Goal: Navigation & Orientation: Find specific page/section

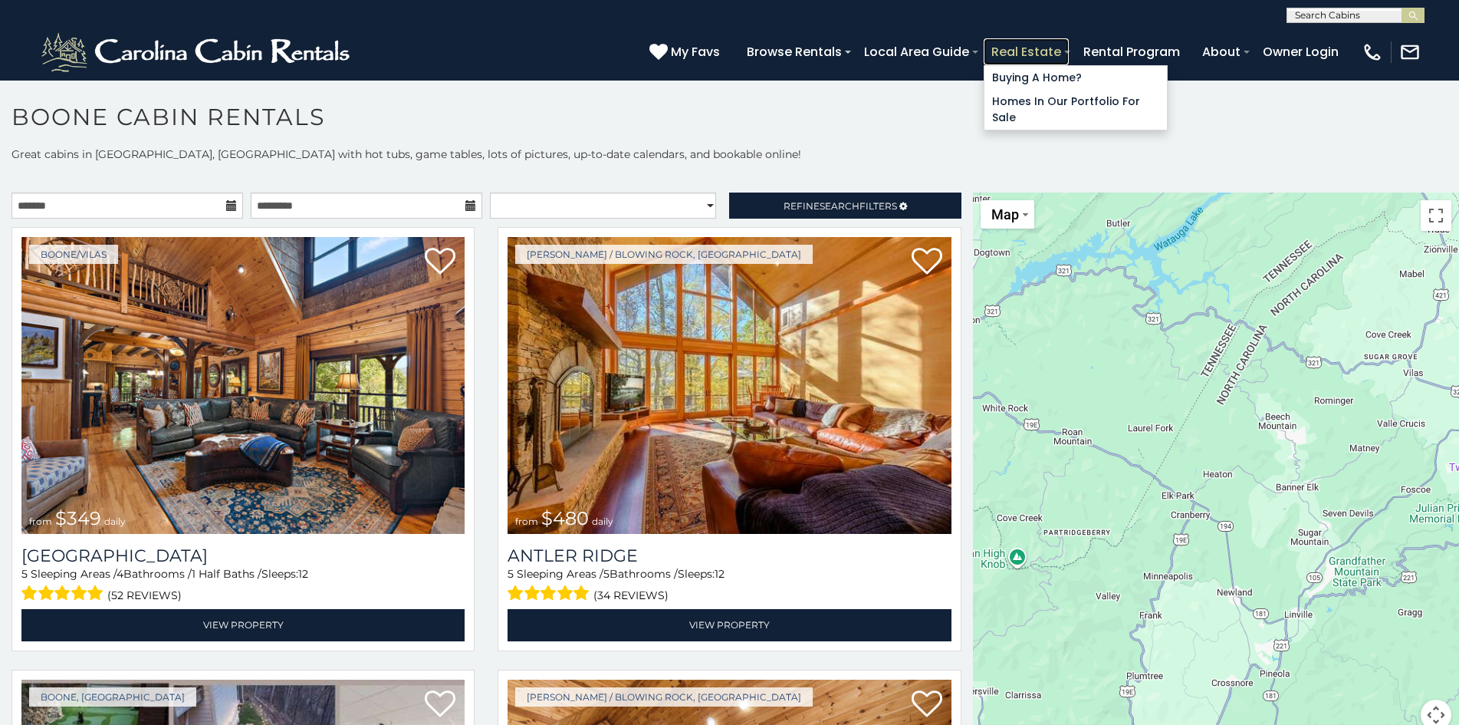
click at [987, 43] on link "Real Estate" at bounding box center [1026, 51] width 85 height 27
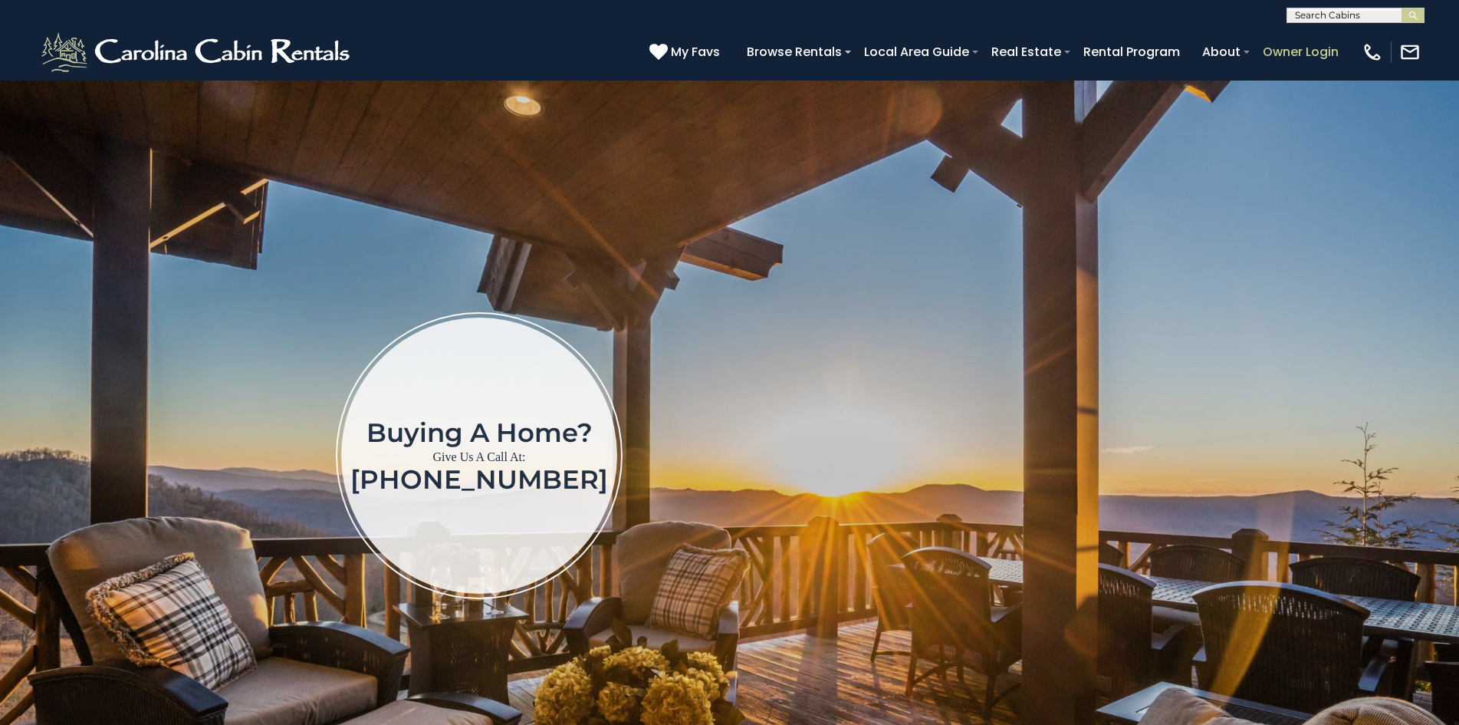
scroll to position [18, 0]
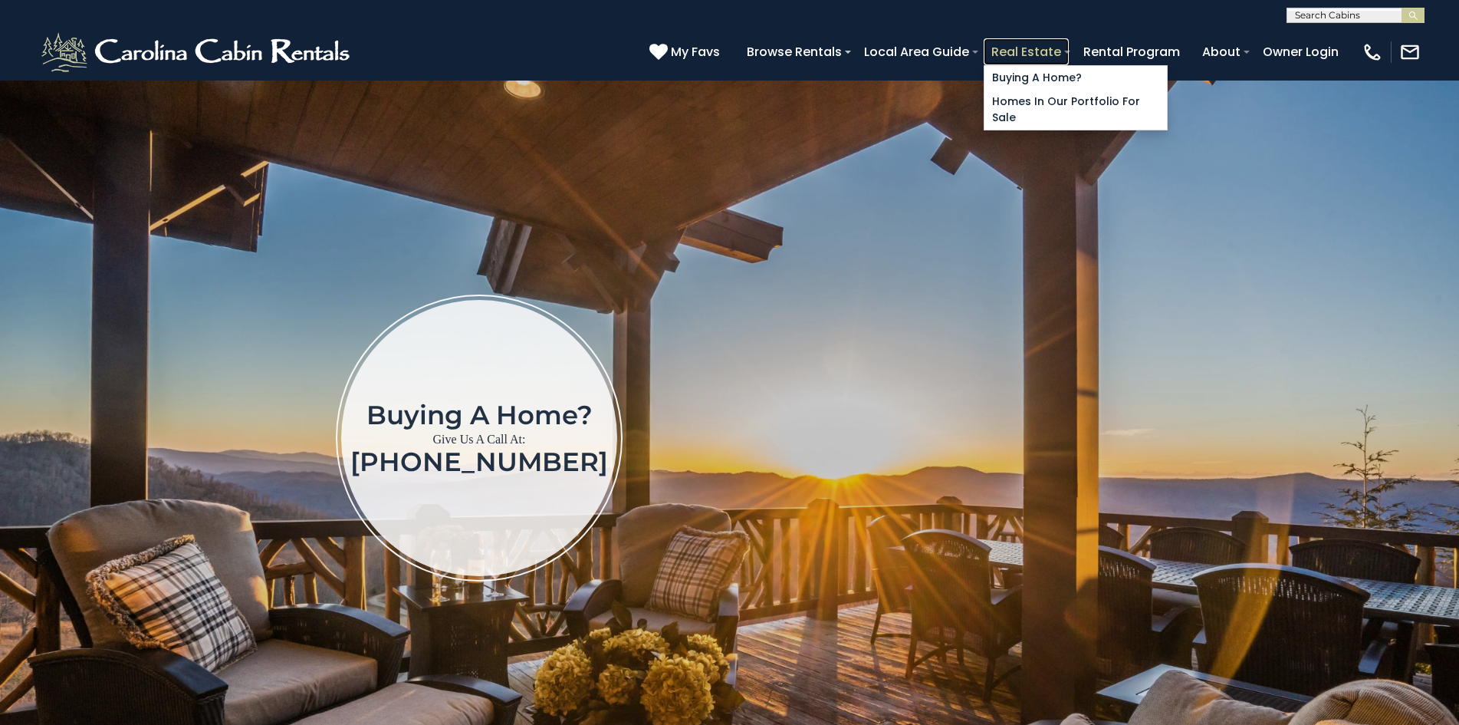
click at [990, 46] on link "Real Estate" at bounding box center [1026, 51] width 85 height 27
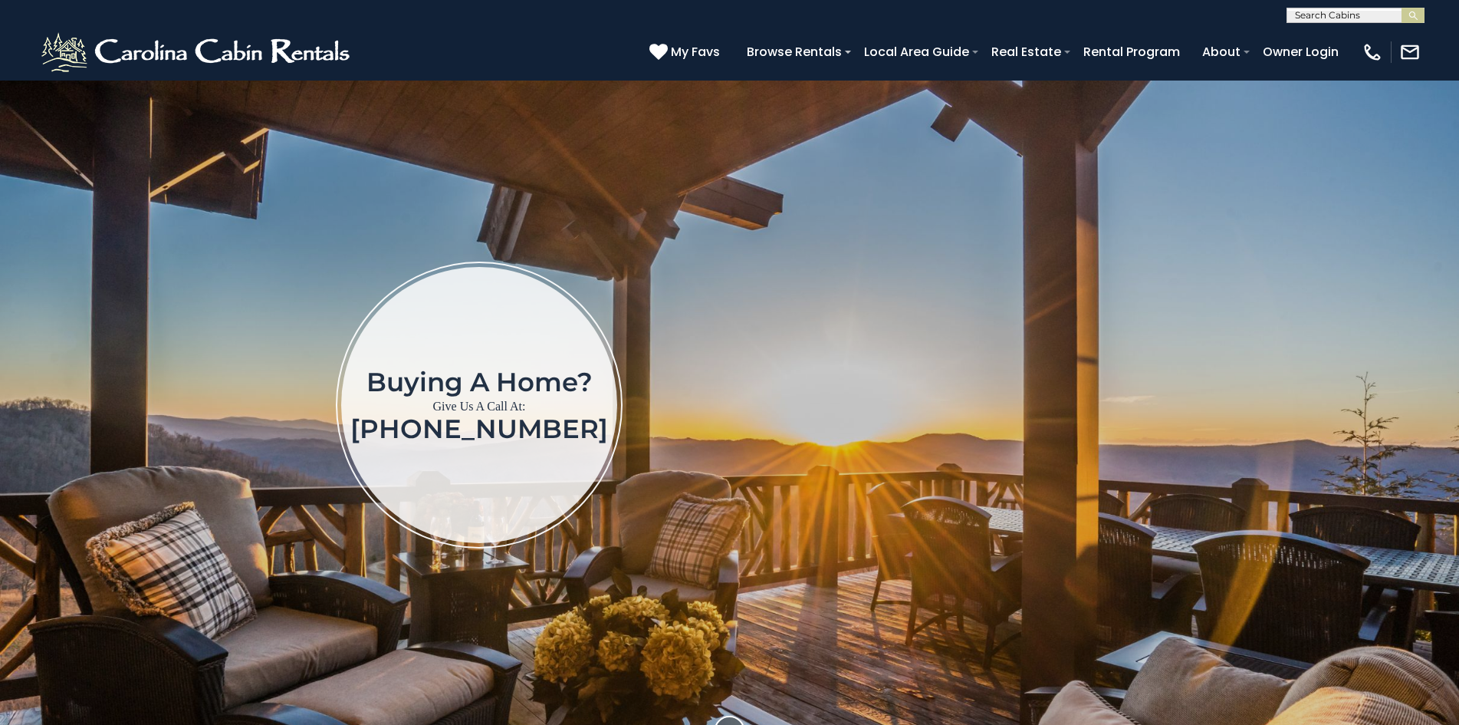
scroll to position [64, 0]
